Goal: Complete application form: Complete application form

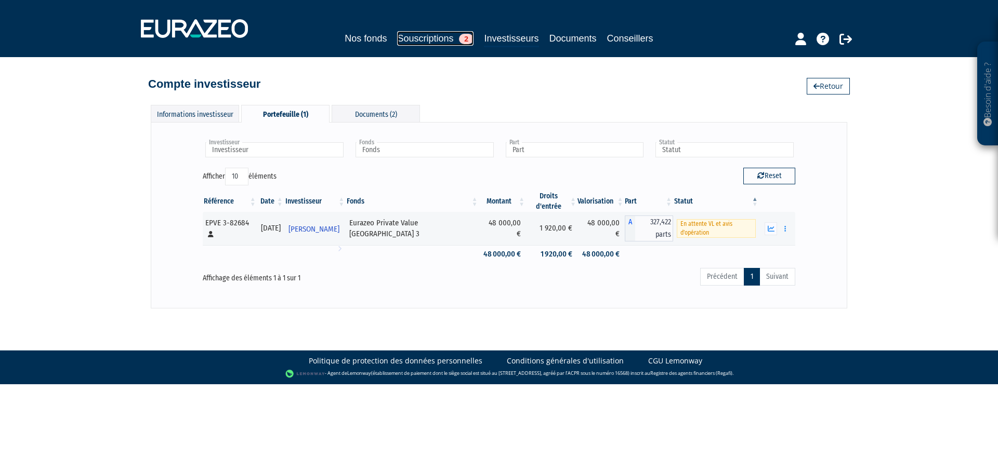
click at [419, 37] on link "Souscriptions 2" at bounding box center [435, 38] width 76 height 15
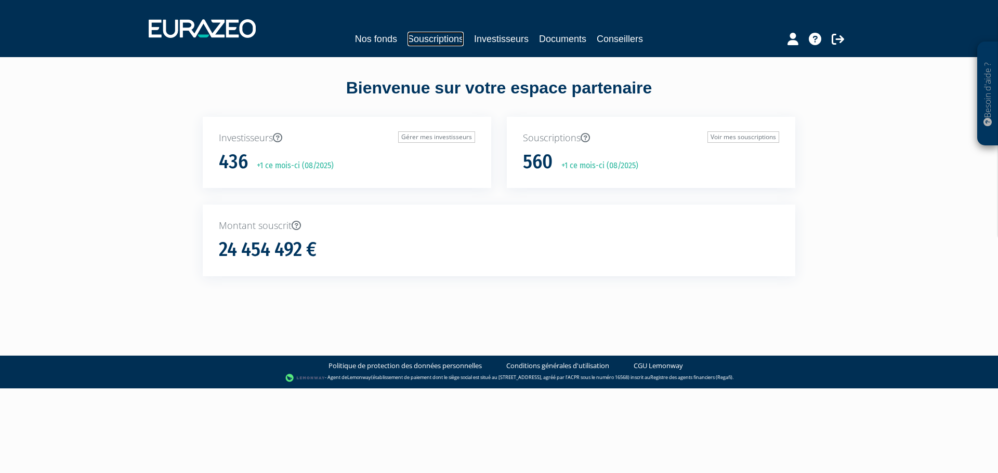
click at [430, 38] on link "Souscriptions" at bounding box center [435, 39] width 56 height 15
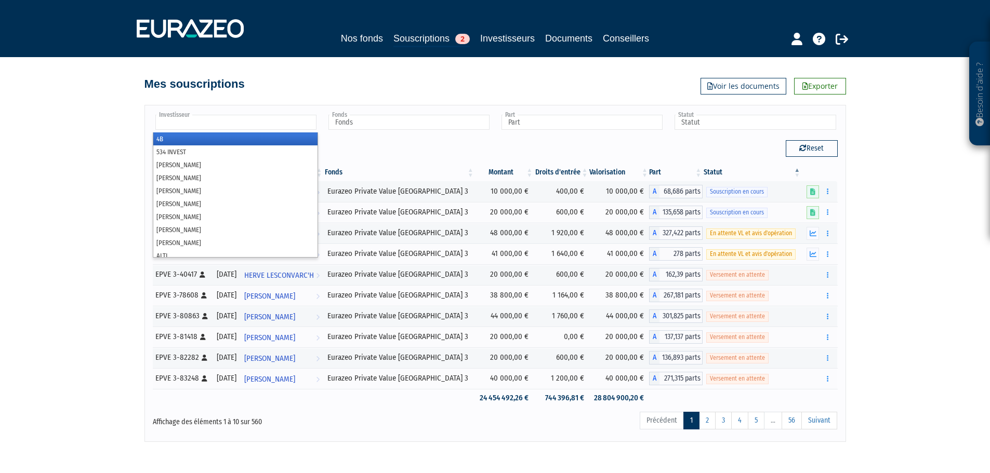
click at [215, 123] on input "text" at bounding box center [235, 122] width 161 height 15
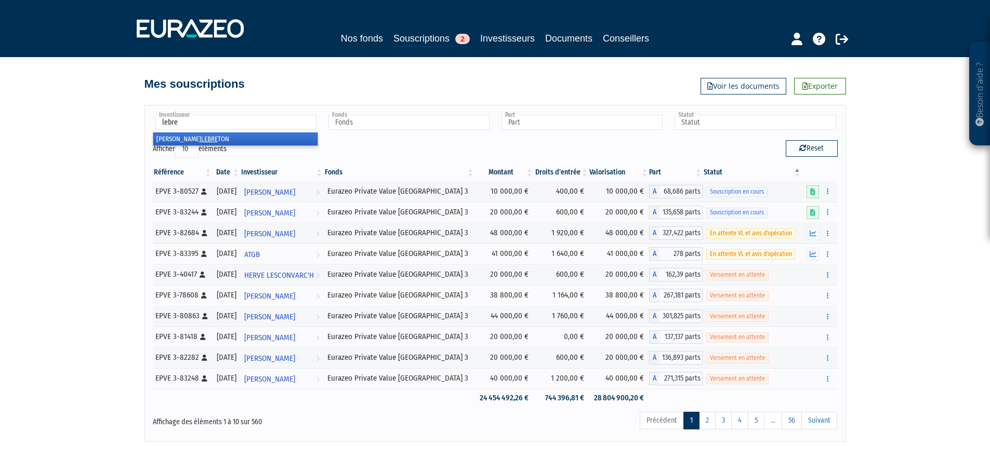
type input "lebre"
click at [171, 138] on li "Franck LEBRE TON" at bounding box center [235, 138] width 164 height 13
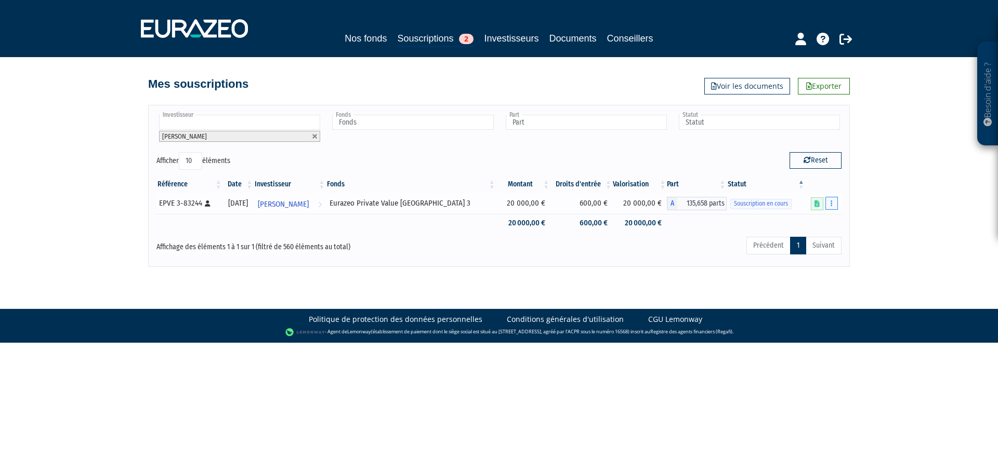
click at [834, 205] on button "button" at bounding box center [831, 203] width 12 height 13
click at [811, 241] on link "Compléter" at bounding box center [801, 241] width 68 height 17
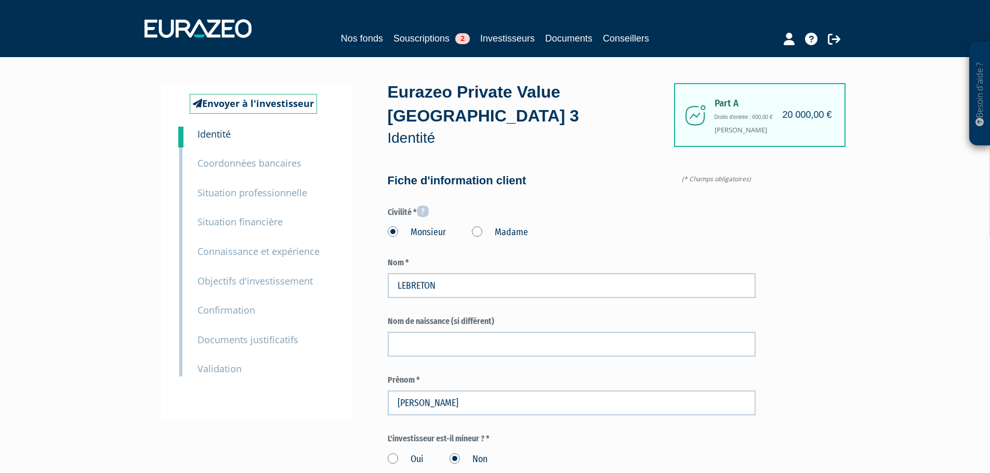
click at [229, 340] on small "Documents justificatifs" at bounding box center [247, 340] width 101 height 12
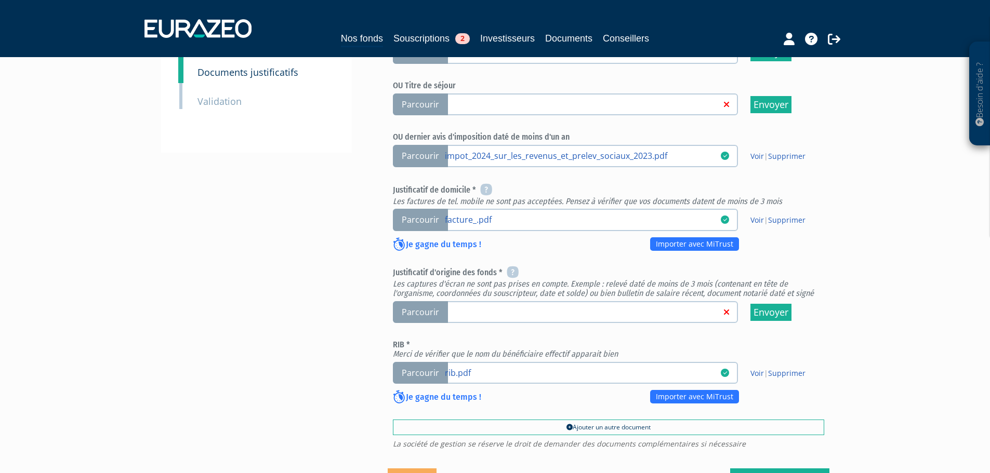
scroll to position [312, 0]
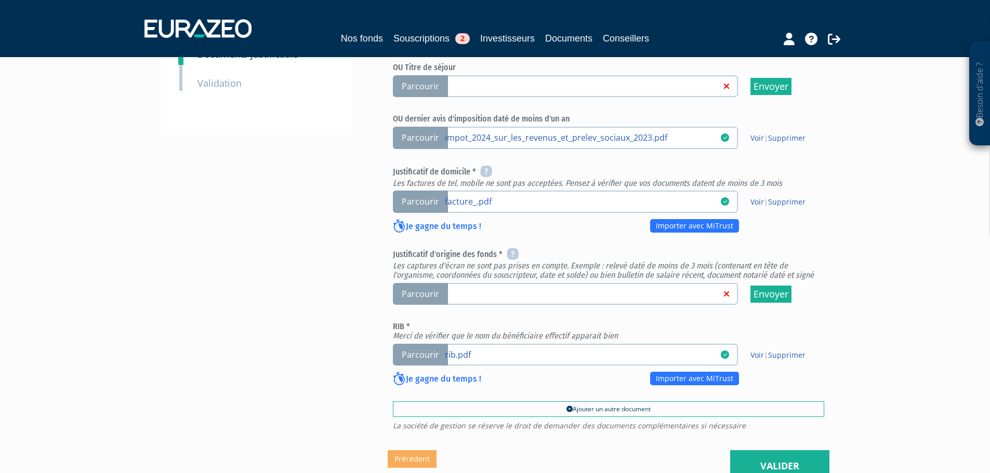
click at [523, 288] on link at bounding box center [583, 293] width 276 height 10
click at [0, 0] on input "Parcourir" at bounding box center [0, 0] width 0 height 0
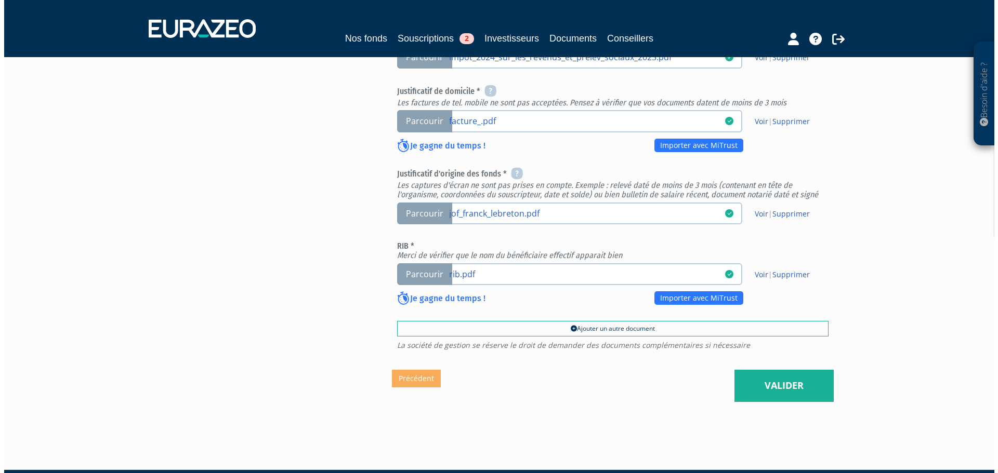
scroll to position [398, 0]
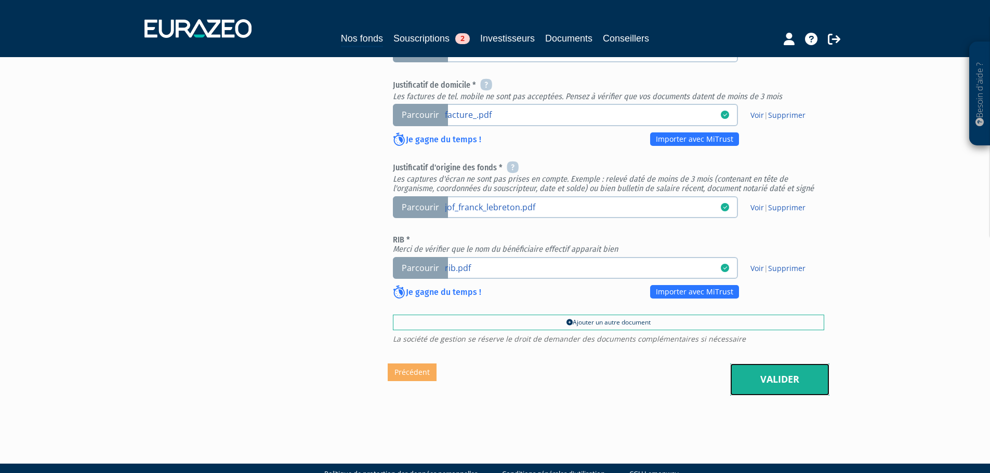
click at [771, 364] on link "Valider" at bounding box center [779, 380] width 99 height 32
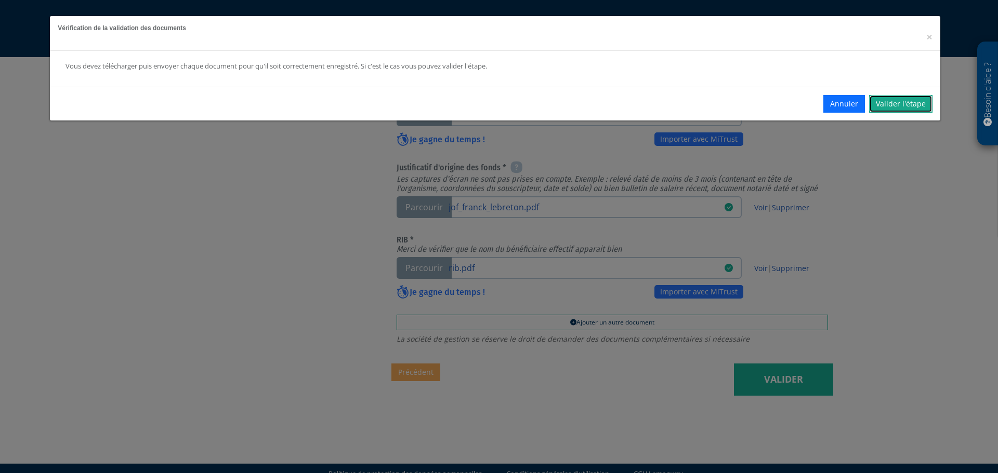
click at [904, 107] on link "Valider l'étape" at bounding box center [900, 104] width 63 height 18
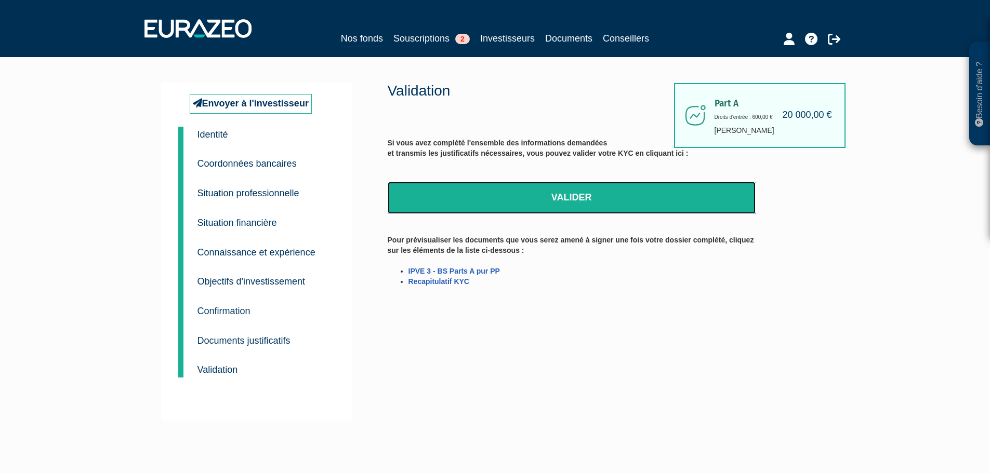
click at [572, 197] on link "Valider" at bounding box center [572, 198] width 368 height 32
